Goal: Task Accomplishment & Management: Use online tool/utility

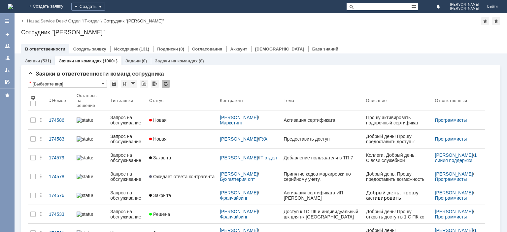
click at [270, 59] on div "Заявки (531) Заявки на командах (1000+) Задачи (0) Задачи на командах (8)" at bounding box center [260, 60] width 479 height 9
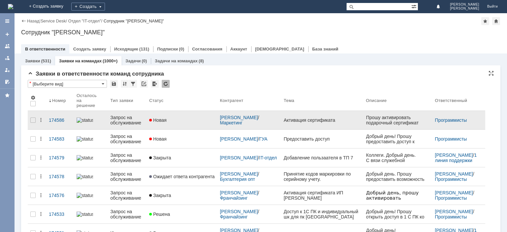
click at [118, 116] on div "Запрос на обслуживание" at bounding box center [127, 120] width 34 height 11
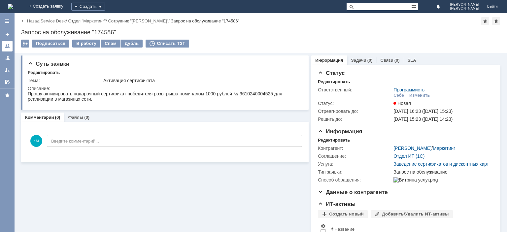
click at [6, 47] on div at bounding box center [7, 46] width 5 height 5
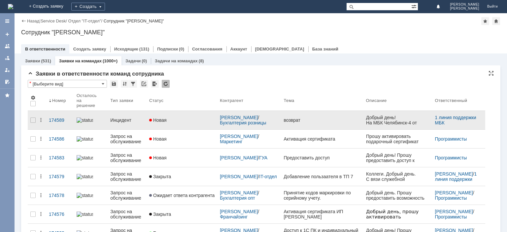
click at [126, 117] on div "Инцидент" at bounding box center [127, 119] width 34 height 5
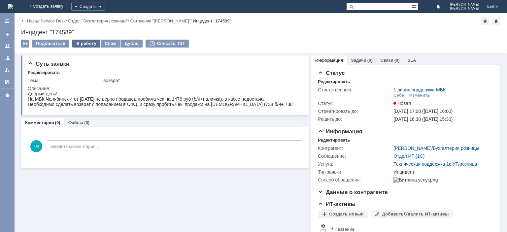
click at [83, 45] on div "В работу" at bounding box center [86, 44] width 28 height 8
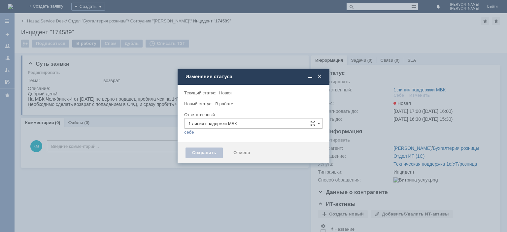
type input "[PERSON_NAME]"
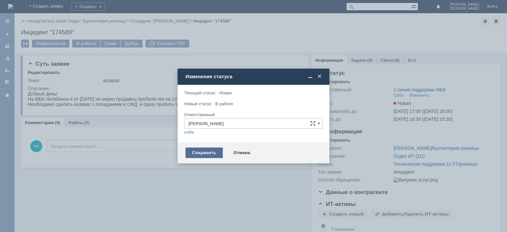
click at [199, 149] on div "Сохранить" at bounding box center [203, 152] width 37 height 11
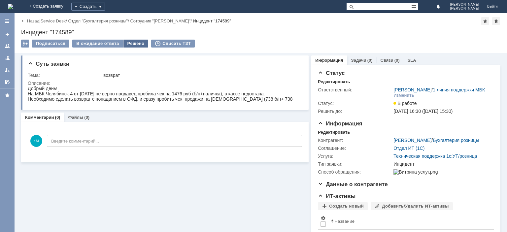
click at [127, 44] on div "Решено" at bounding box center [135, 44] width 25 height 8
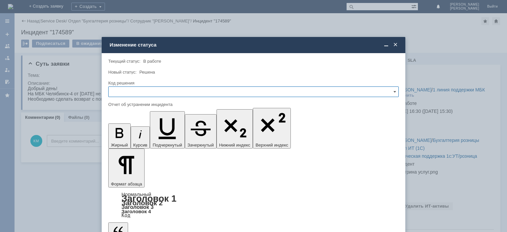
click at [127, 91] on input "text" at bounding box center [253, 91] width 290 height 11
click at [122, 132] on div "Решено" at bounding box center [254, 136] width 290 height 11
type input "Решено"
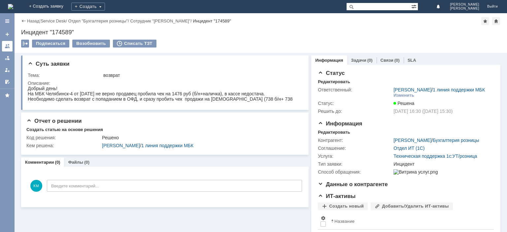
click at [8, 47] on div at bounding box center [7, 46] width 5 height 5
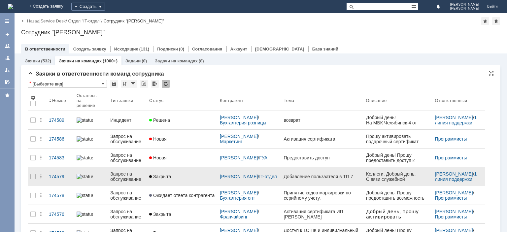
click at [128, 171] on div "Запрос на обслуживание" at bounding box center [127, 176] width 34 height 11
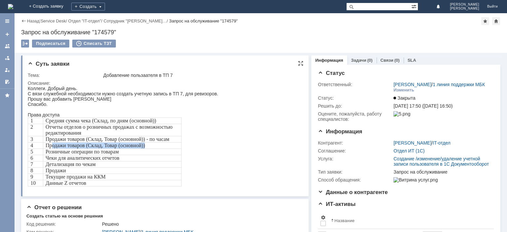
drag, startPoint x: 51, startPoint y: 147, endPoint x: 149, endPoint y: 147, distance: 97.7
click at [149, 147] on p "Продажи товаров (Склад, Товар (основной))" at bounding box center [112, 146] width 133 height 6
drag, startPoint x: 69, startPoint y: 152, endPoint x: 113, endPoint y: 152, distance: 44.2
click at [113, 152] on span "Розничные операции по товарам" at bounding box center [82, 152] width 73 height 6
